Goal: Task Accomplishment & Management: Use online tool/utility

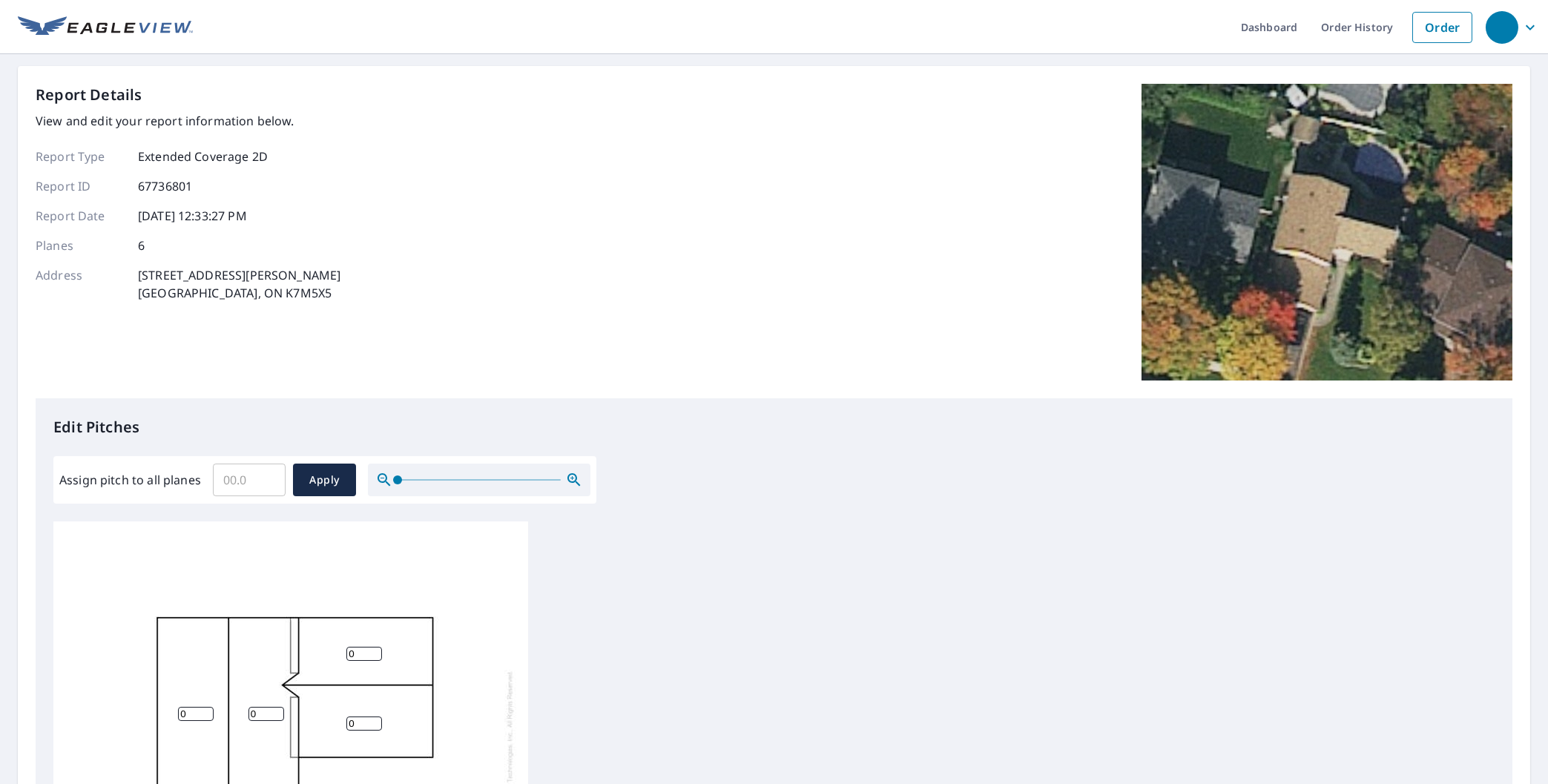
scroll to position [136, 0]
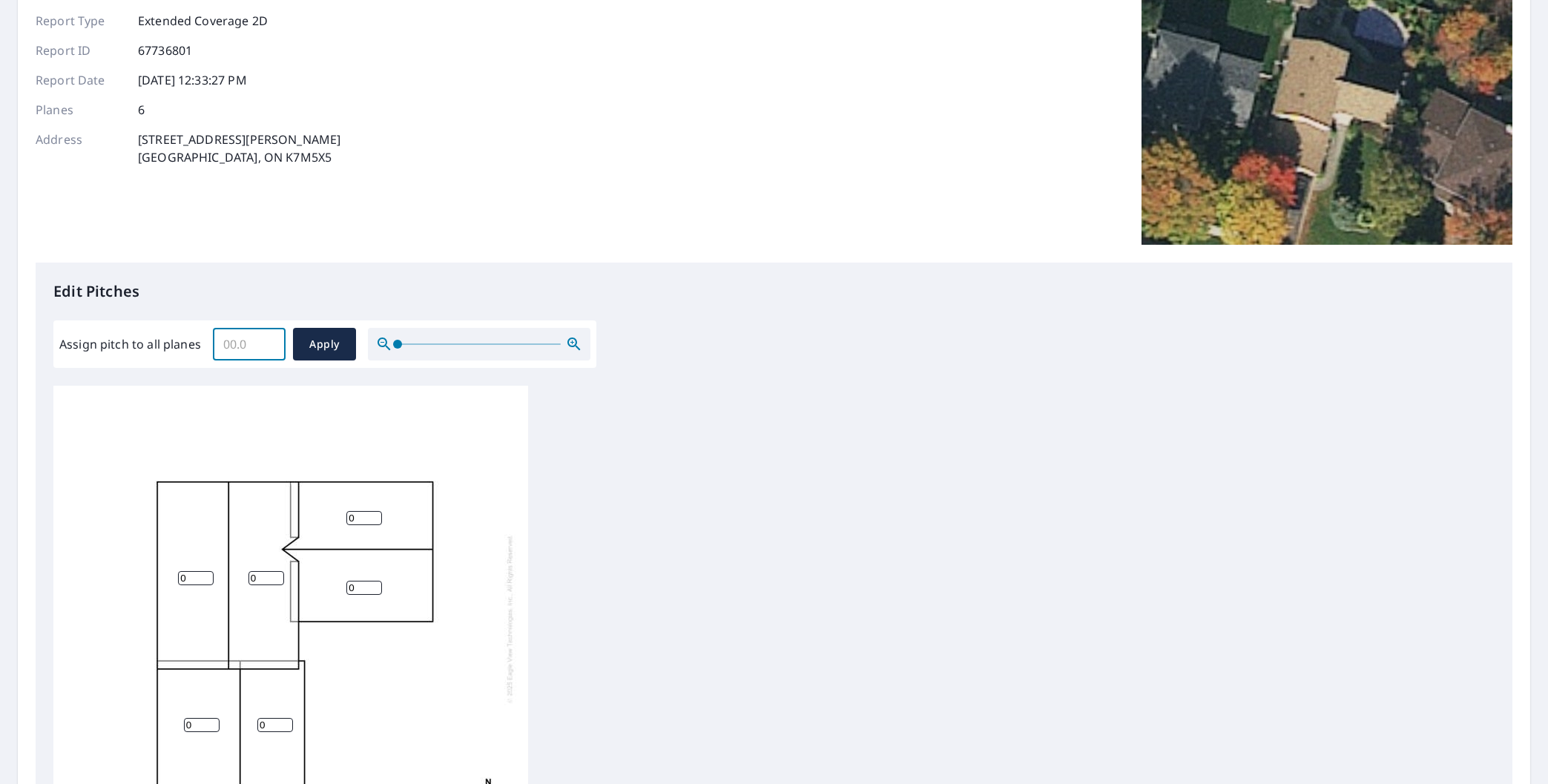
click at [242, 335] on input "Assign pitch to all planes" at bounding box center [249, 344] width 72 height 42
type input "9"
click at [311, 348] on span "Apply" at bounding box center [324, 344] width 39 height 19
type input "9"
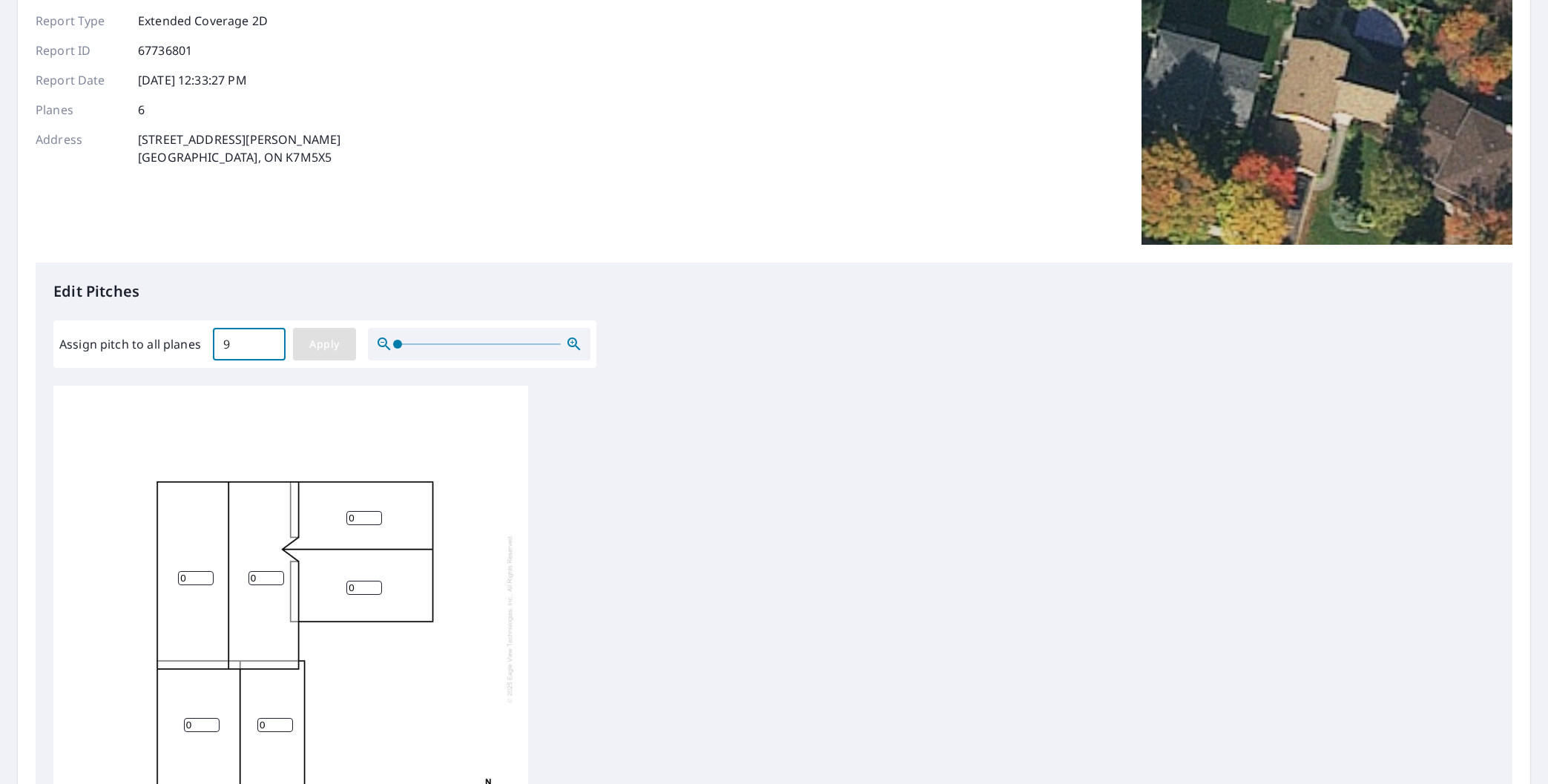
type input "9"
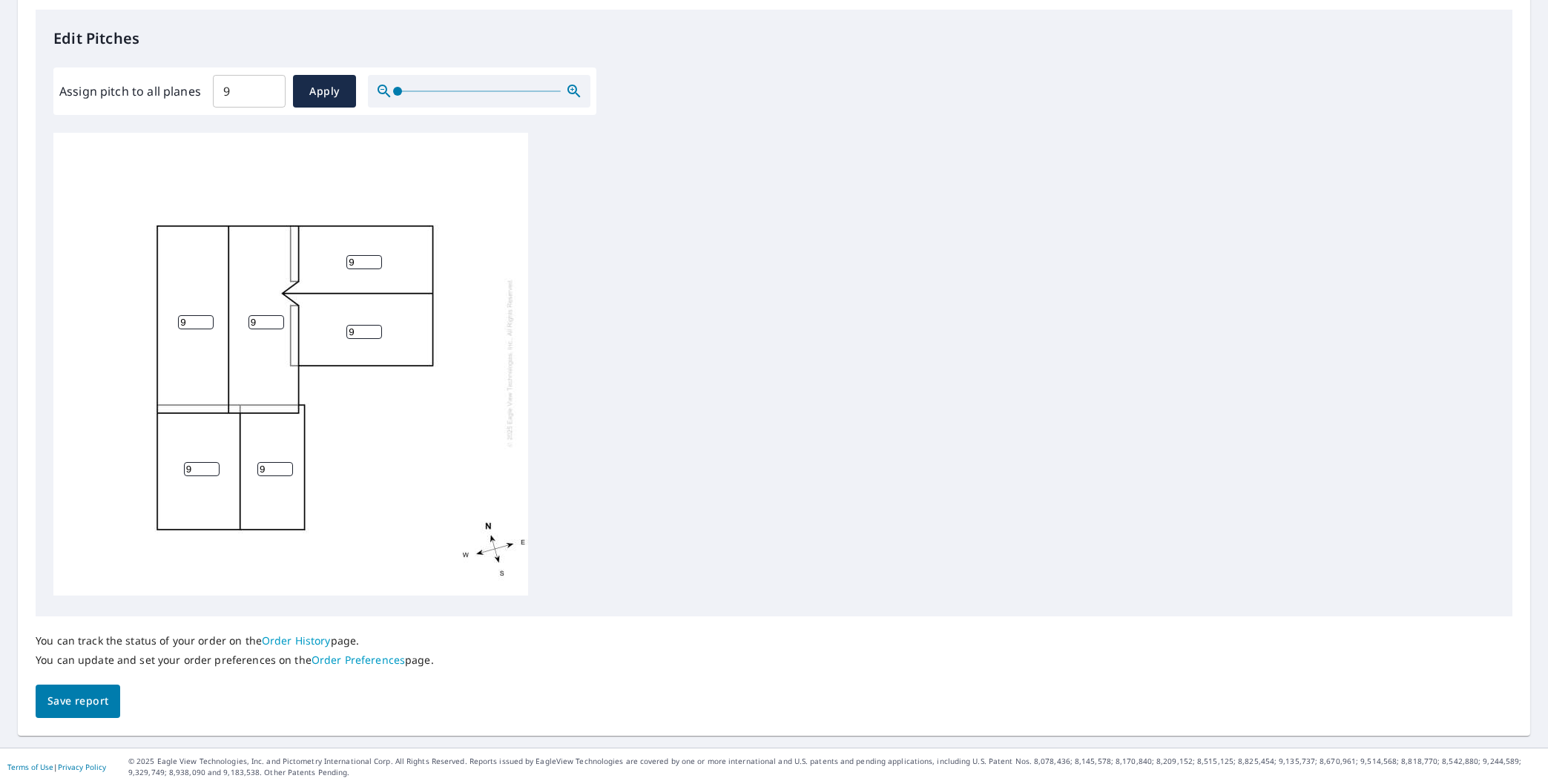
click at [51, 707] on span "Save report" at bounding box center [78, 701] width 61 height 19
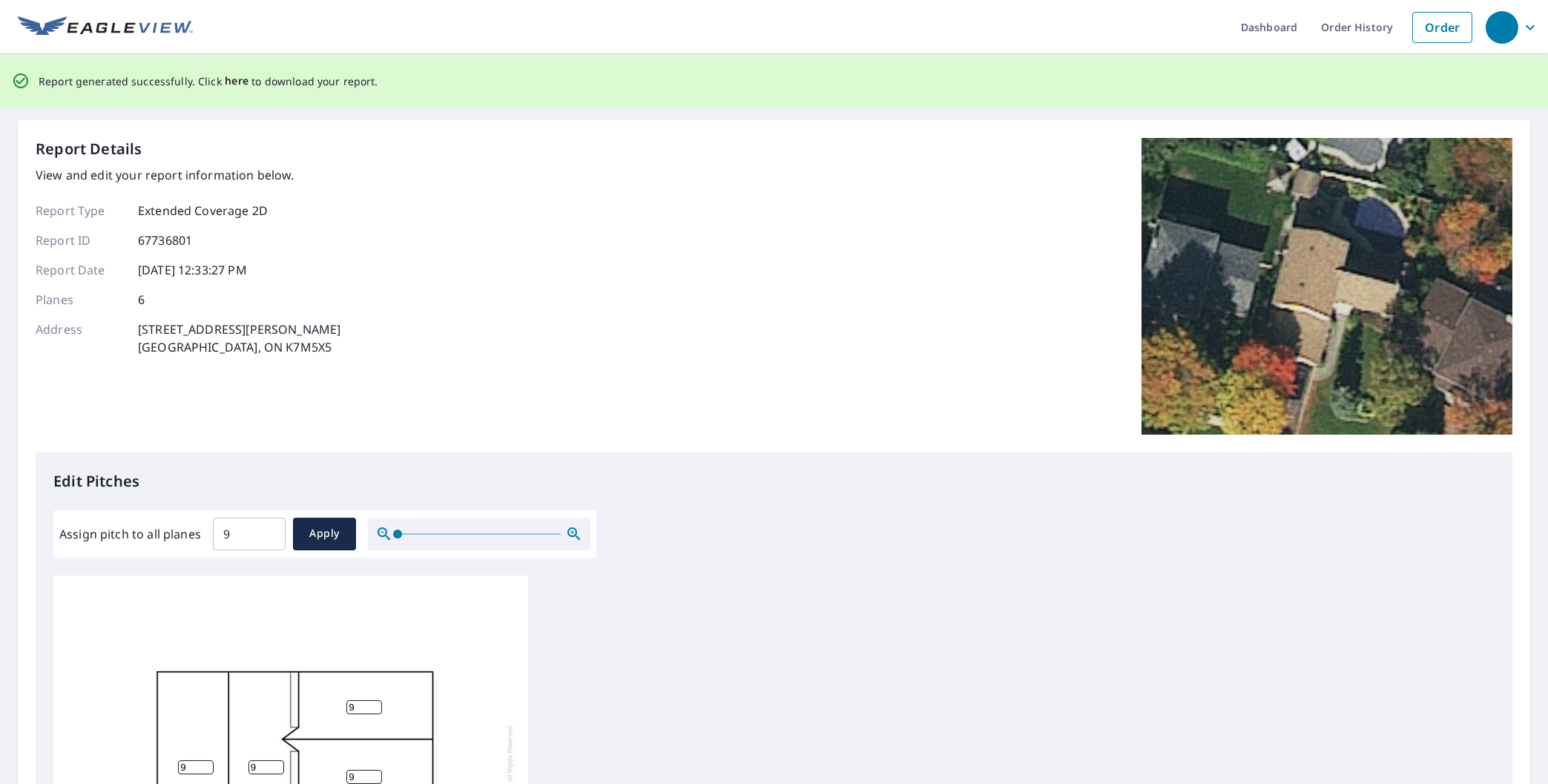
click at [234, 80] on span "here" at bounding box center [237, 80] width 25 height 19
click at [230, 82] on span "here" at bounding box center [237, 80] width 25 height 19
click at [821, 122] on div "Report Details View and edit your report information below. Report Type Extende…" at bounding box center [774, 649] width 1513 height 1058
